Goal: Information Seeking & Learning: Learn about a topic

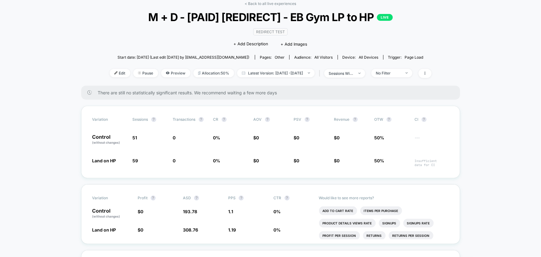
scroll to position [28, 0]
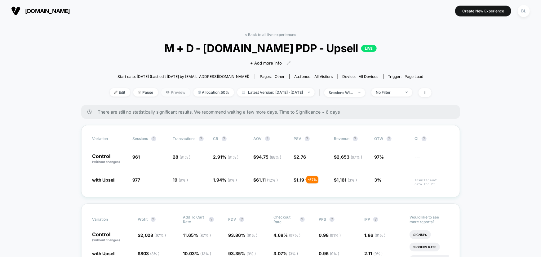
click at [169, 91] on span "Preview" at bounding box center [175, 92] width 29 height 8
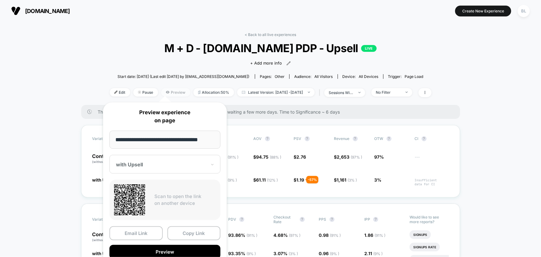
scroll to position [0, 1]
drag, startPoint x: 179, startPoint y: 140, endPoint x: 243, endPoint y: 143, distance: 63.9
click at [243, 143] on body "pvolve.com Create New Experience BL pvolve.com < Back to all live experiences M…" at bounding box center [270, 128] width 541 height 257
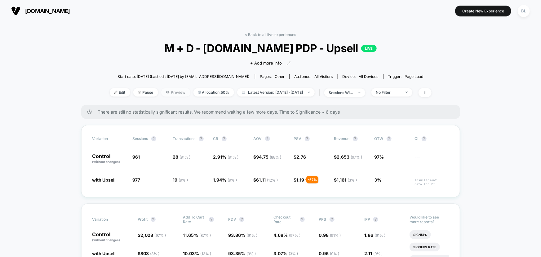
click at [165, 94] on span "Preview" at bounding box center [175, 92] width 29 height 8
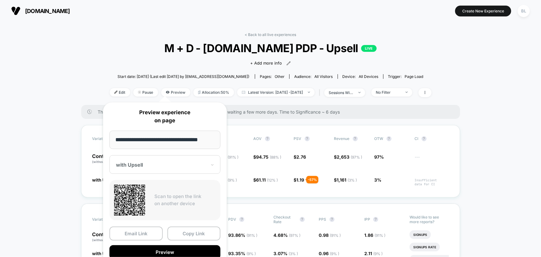
click at [187, 141] on input "**********" at bounding box center [164, 139] width 111 height 18
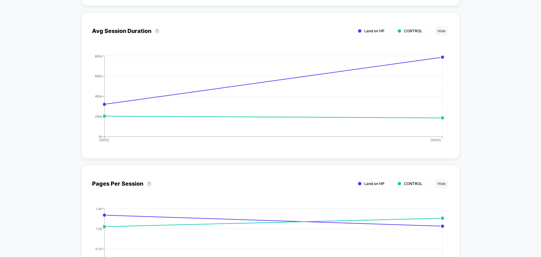
scroll to position [817, 0]
